Goal: Transaction & Acquisition: Book appointment/travel/reservation

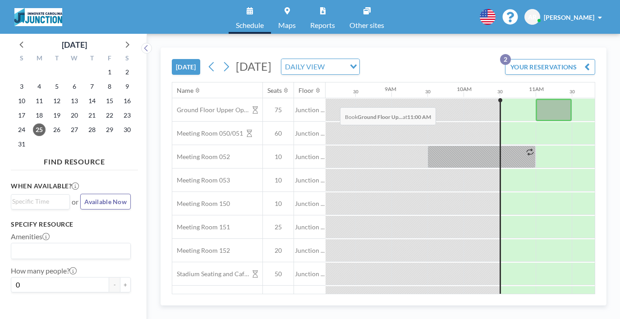
scroll to position [0, 586]
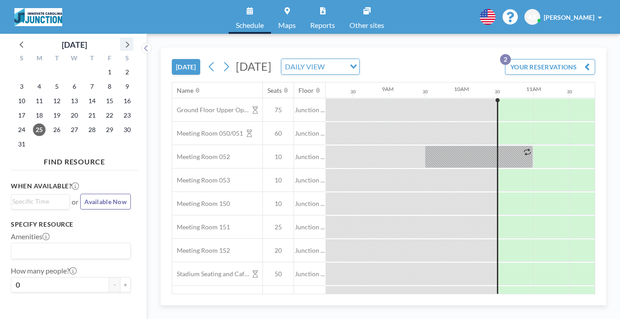
click at [121, 41] on icon at bounding box center [127, 44] width 12 height 12
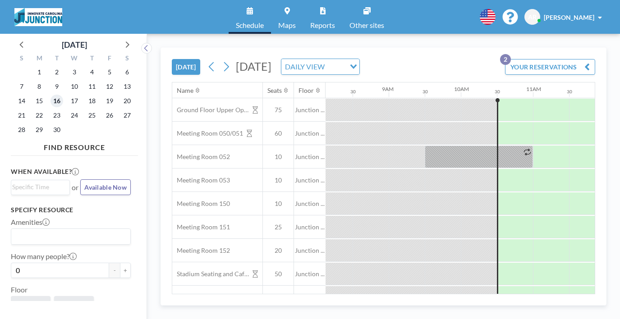
click at [50, 95] on span "16" at bounding box center [56, 101] width 13 height 13
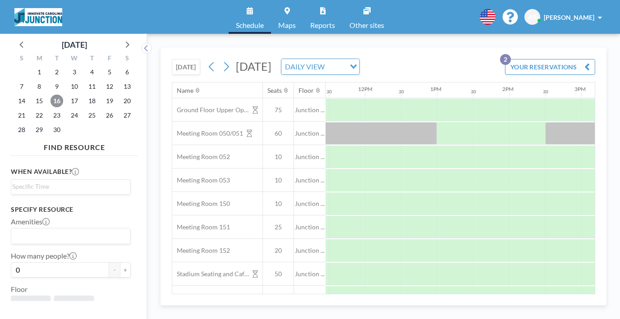
scroll to position [0, 835]
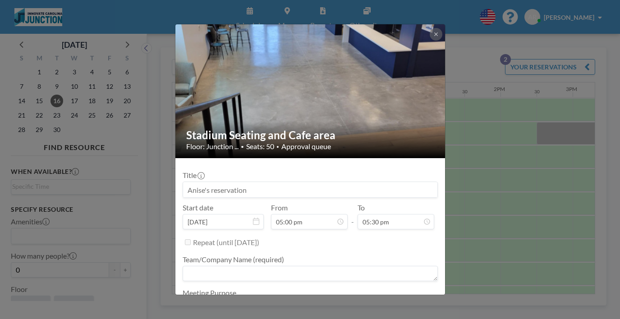
scroll to position [0, 0]
click at [297, 182] on input at bounding box center [310, 189] width 254 height 15
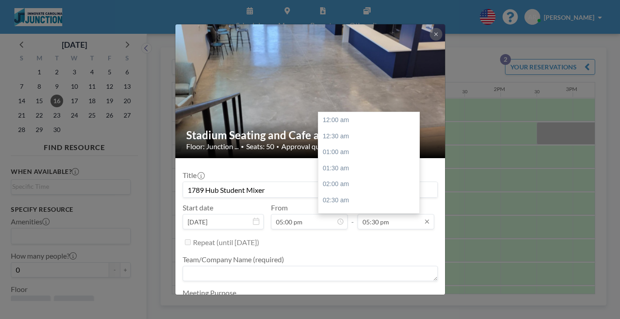
scroll to position [504, 0]
type input "1789 Hub Student Mixer"
click at [385, 214] on input "05:30 pm" at bounding box center [395, 221] width 77 height 15
type input "0"
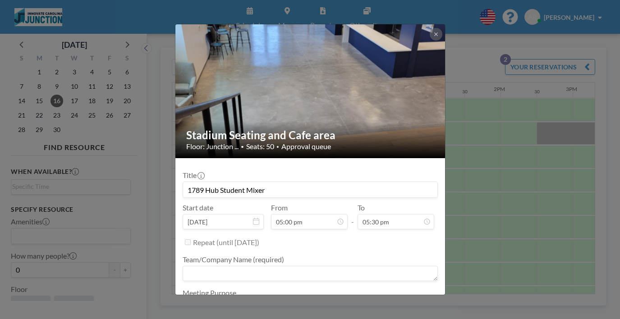
click at [381, 250] on ul "Team/Company Name (required) Meeting Purpose" at bounding box center [310, 283] width 255 height 67
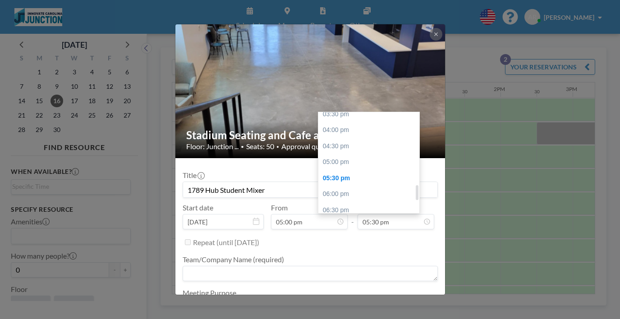
click at [368, 219] on div "07:00 pm" at bounding box center [370, 227] width 104 height 16
type input "07:00 pm"
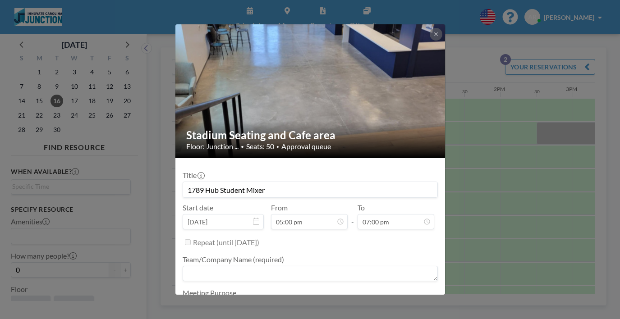
scroll to position [547, 0]
click at [345, 266] on textarea at bounding box center [310, 273] width 255 height 15
type textarea "1789 Hub"
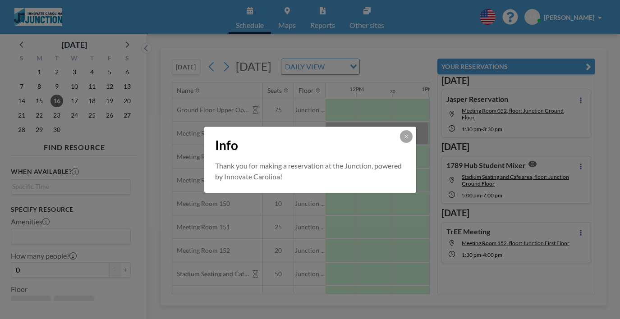
click at [400, 139] on button at bounding box center [406, 136] width 13 height 13
